Goal: Find specific page/section: Find specific page/section

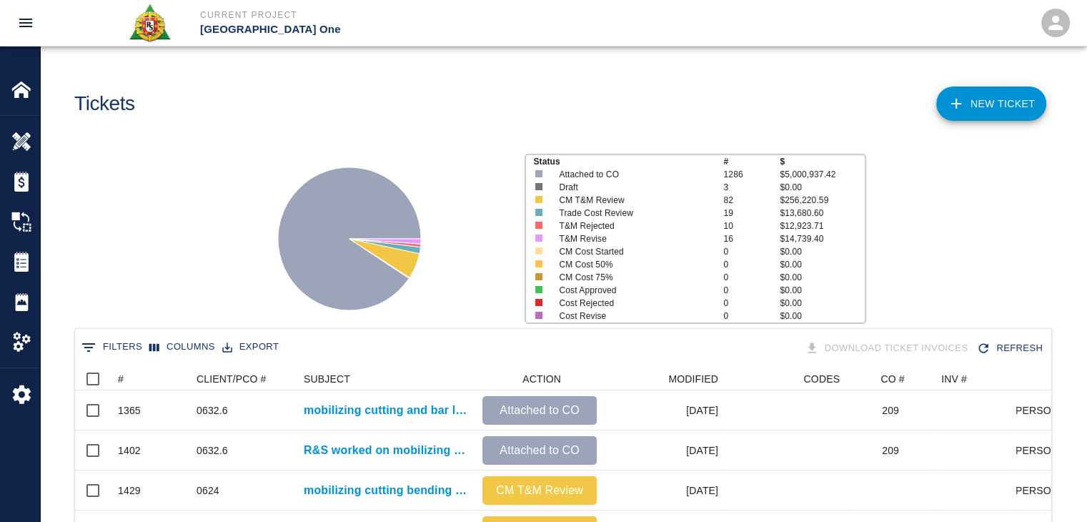
scroll to position [824, 966]
click at [134, 381] on icon "Sort" at bounding box center [133, 378] width 13 height 13
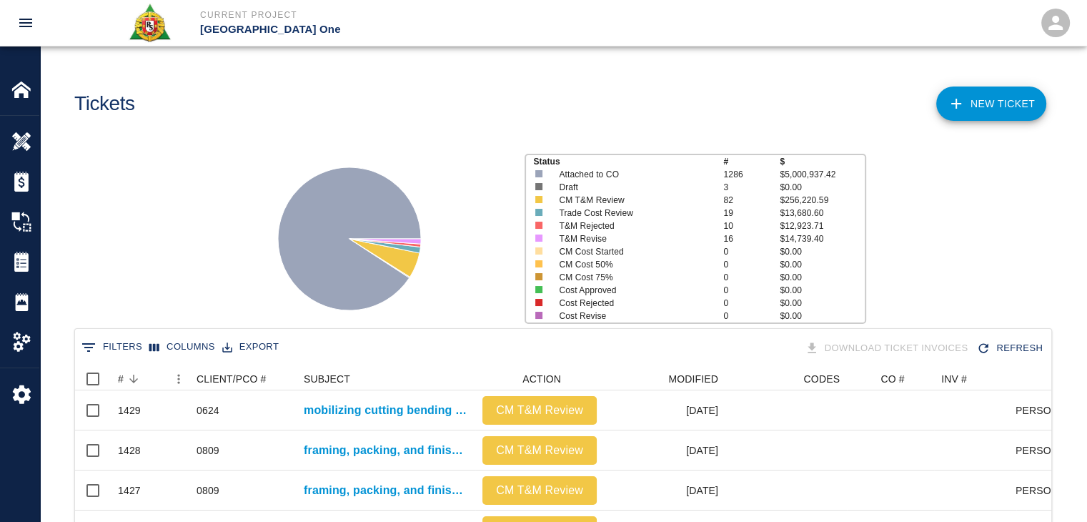
click at [146, 306] on div "Status # $ Attached to CO 1286 $5,000,937.42 Draft 3 $0.00 CM T&M Review 82 $25…" at bounding box center [558, 233] width 1058 height 190
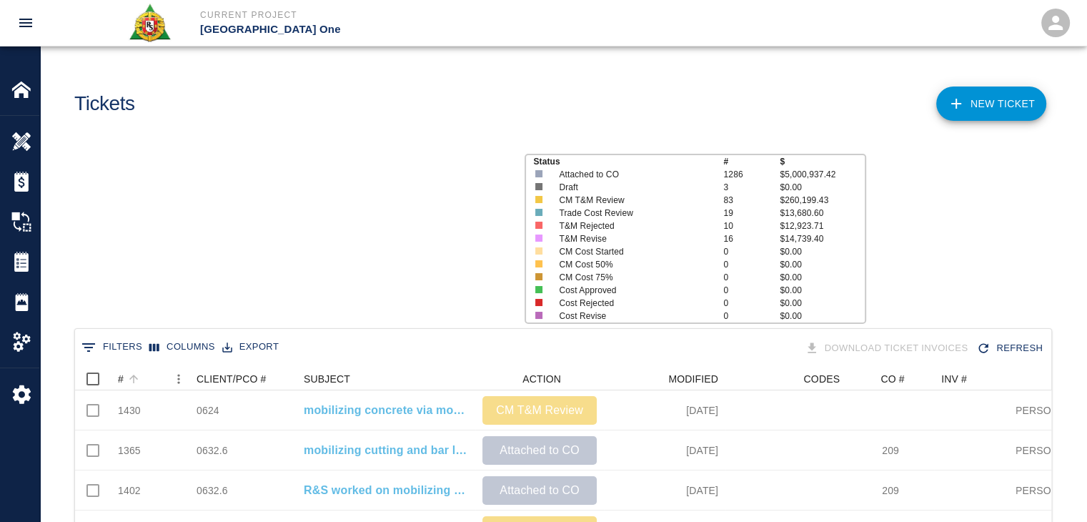
scroll to position [824, 966]
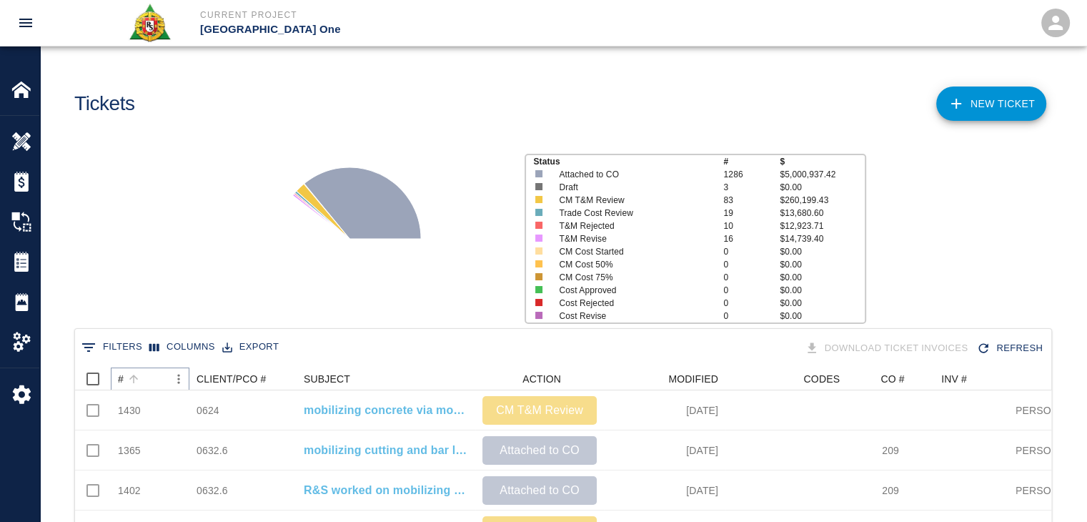
click at [135, 375] on icon "Sort" at bounding box center [133, 378] width 13 height 13
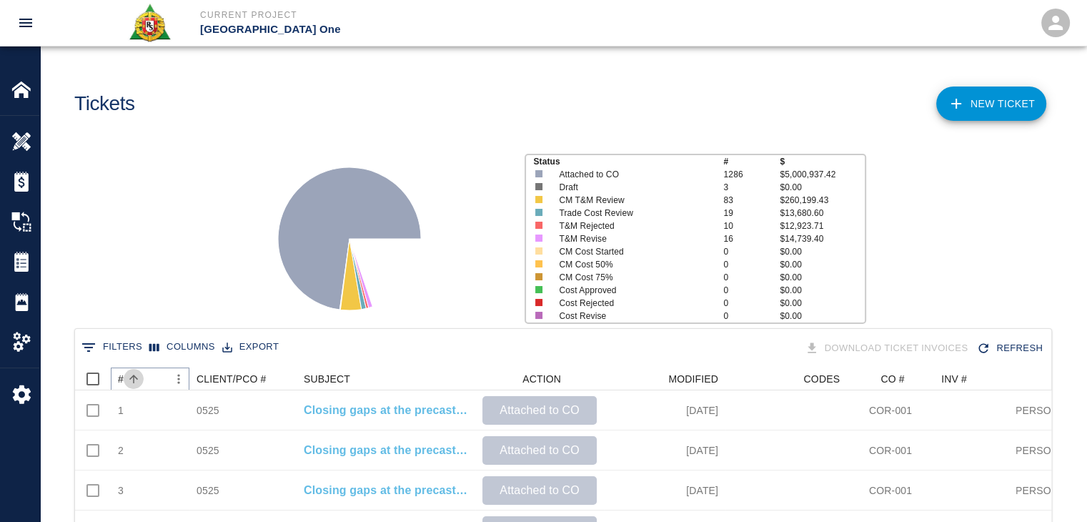
click at [135, 375] on icon "Sort" at bounding box center [133, 378] width 13 height 13
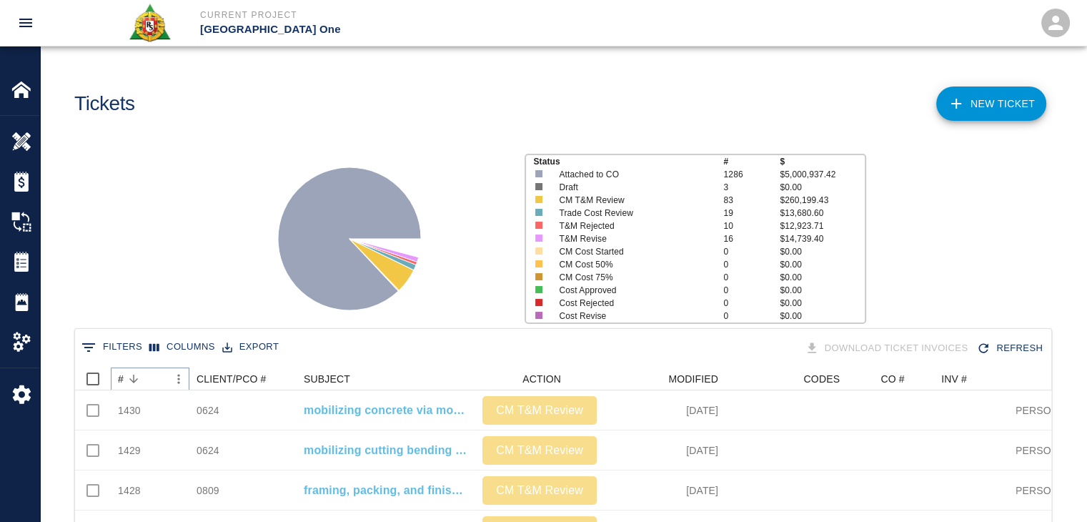
scroll to position [0, 0]
click at [152, 300] on div "Status # $ Attached to CO 1286 $5,000,937.42 Draft 3 $0.00 CM T&M Review 83 $26…" at bounding box center [558, 233] width 1058 height 190
